Goal: Information Seeking & Learning: Check status

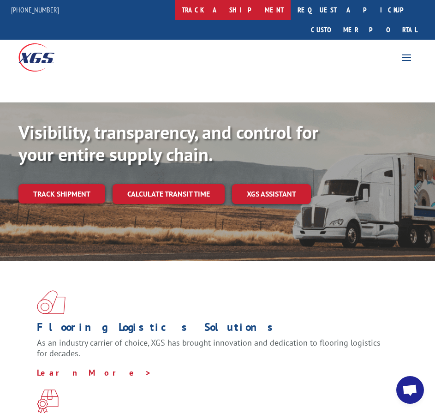
click at [251, 14] on link "track a shipment" at bounding box center [233, 10] width 116 height 20
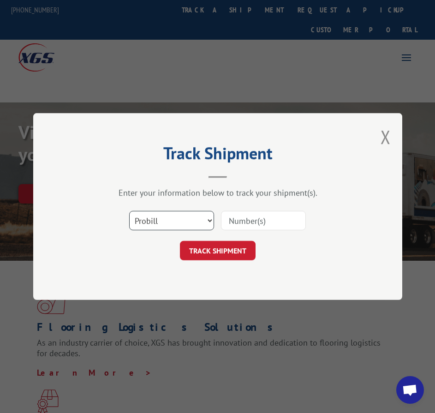
drag, startPoint x: 184, startPoint y: 223, endPoint x: 175, endPoint y: 229, distance: 11.0
click at [184, 223] on select "Select category... Probill BOL PO" at bounding box center [171, 220] width 85 height 19
select select "bol"
click at [129, 211] on select "Select category... Probill BOL PO" at bounding box center [171, 220] width 85 height 19
click at [243, 222] on input at bounding box center [263, 220] width 85 height 19
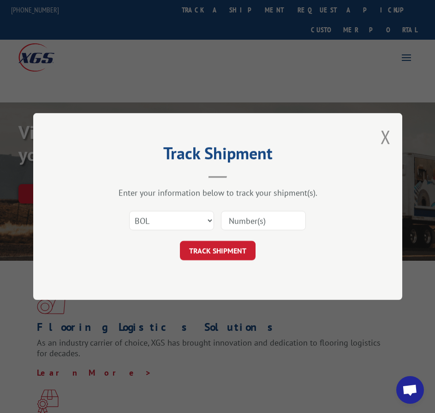
paste input "263288"
type input "263288"
click button "TRACK SHIPMENT" at bounding box center [218, 250] width 76 height 19
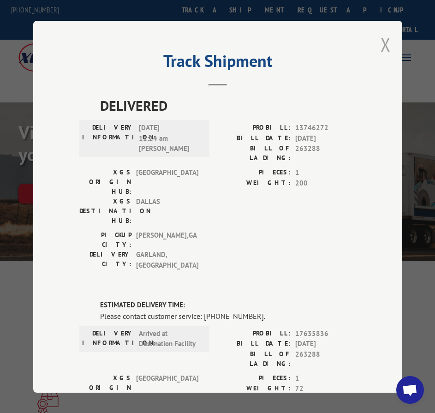
click at [382, 41] on button "Close modal" at bounding box center [385, 44] width 10 height 24
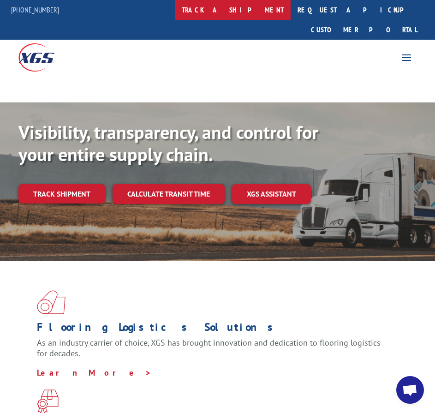
click at [255, 11] on link "track a shipment" at bounding box center [233, 10] width 116 height 20
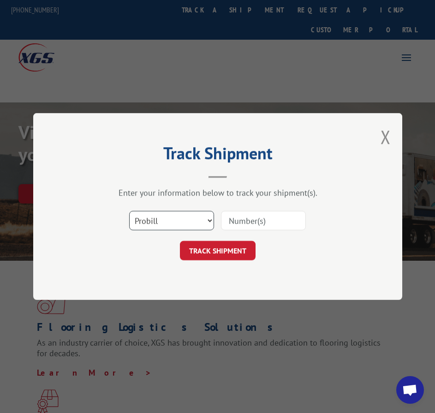
click at [190, 219] on select "Select category... Probill BOL PO" at bounding box center [171, 220] width 85 height 19
select select "po"
click at [129, 211] on select "Select category... Probill BOL PO" at bounding box center [171, 220] width 85 height 19
click at [262, 217] on input at bounding box center [263, 220] width 85 height 19
type input "296080240"
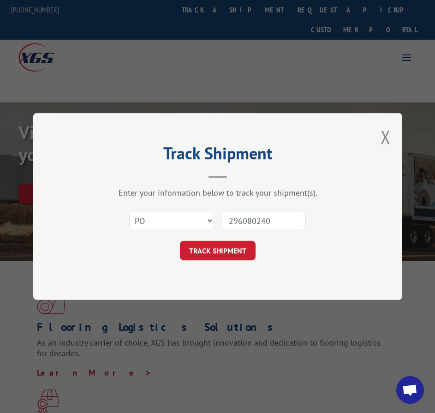
click button "TRACK SHIPMENT" at bounding box center [218, 250] width 76 height 19
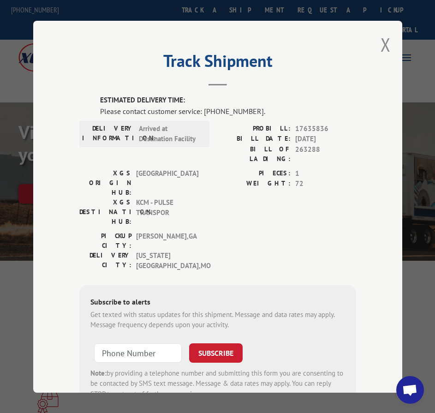
click at [244, 231] on div "PICKUP CITY: [GEOGRAPHIC_DATA] , [GEOGRAPHIC_DATA]: [US_STATE][GEOGRAPHIC_DATA]…" at bounding box center [217, 253] width 277 height 45
click at [383, 38] on button "Close modal" at bounding box center [385, 44] width 10 height 24
